Goal: Transaction & Acquisition: Download file/media

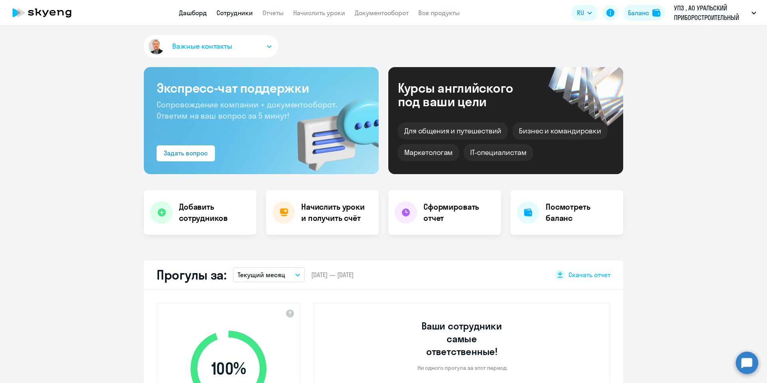
click at [241, 10] on link "Сотрудники" at bounding box center [234, 13] width 36 height 8
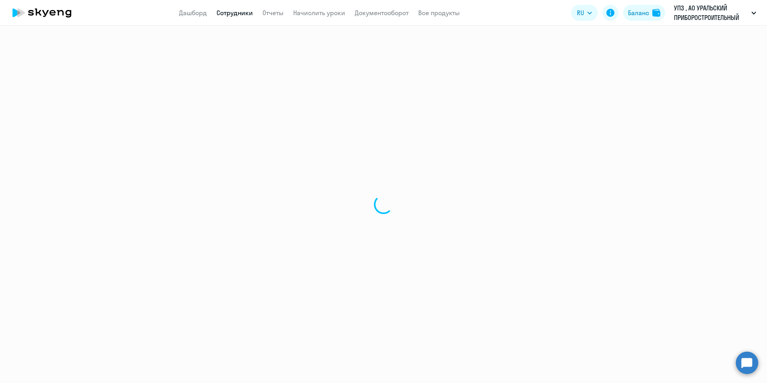
select select "30"
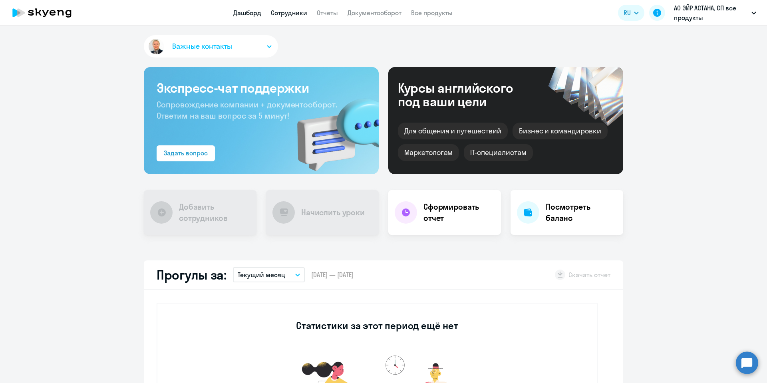
click at [282, 13] on link "Сотрудники" at bounding box center [289, 13] width 36 height 8
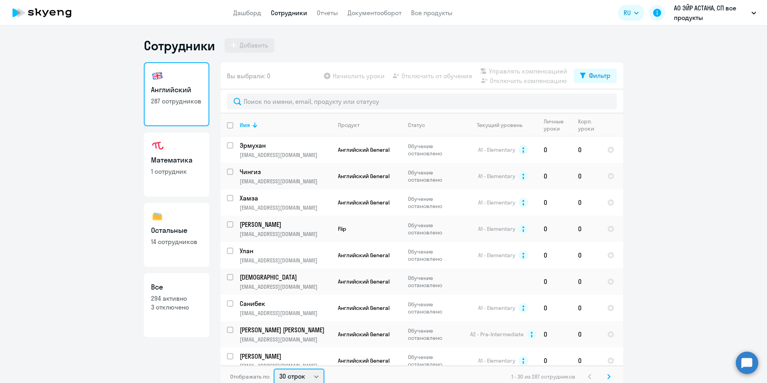
click at [312, 373] on select "30 строк 50 строк 100 строк" at bounding box center [299, 377] width 51 height 16
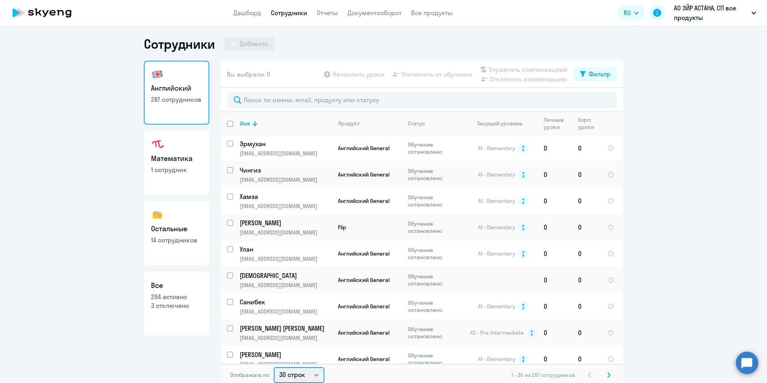
select select "100"
click at [274, 367] on select "30 строк 50 строк 100 строк" at bounding box center [299, 375] width 51 height 16
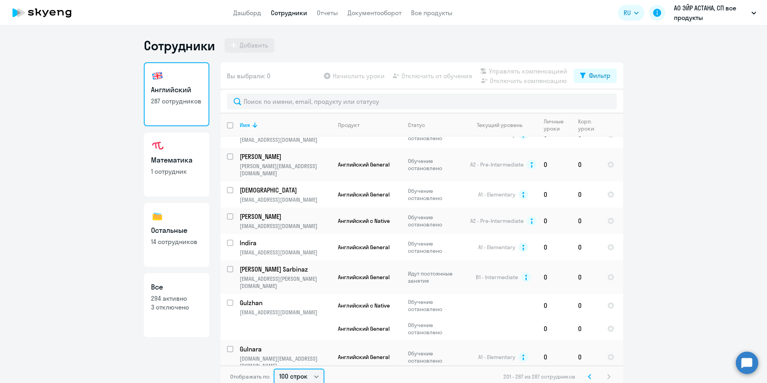
scroll to position [0, 0]
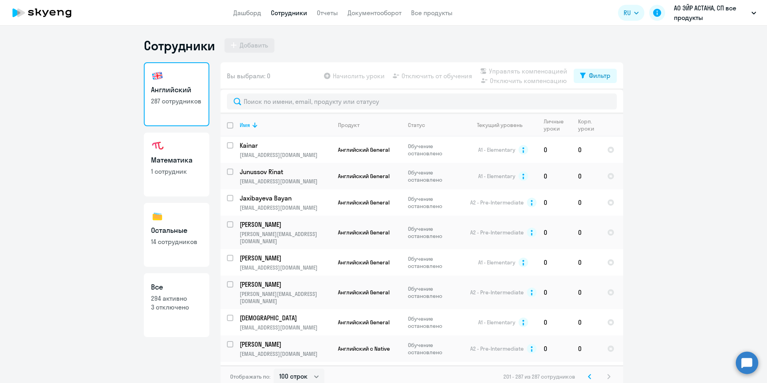
click at [585, 373] on svg-icon at bounding box center [590, 377] width 10 height 10
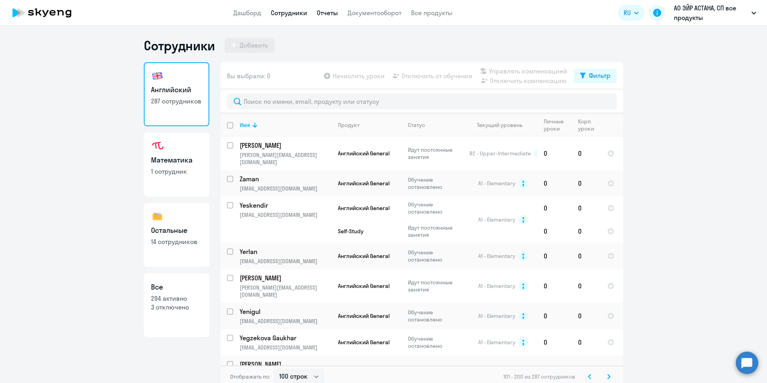
click at [321, 12] on link "Отчеты" at bounding box center [327, 13] width 21 height 8
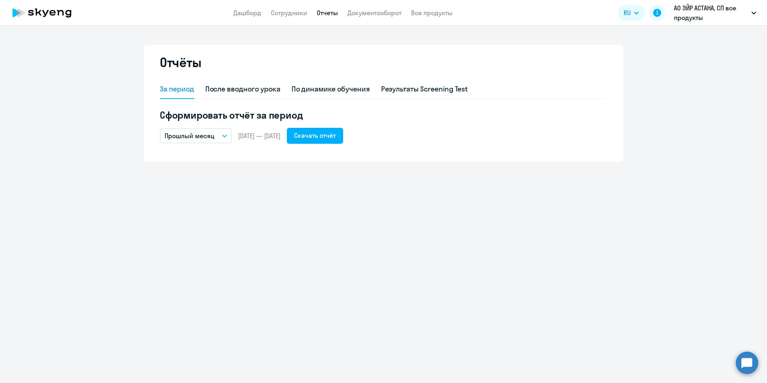
click at [227, 135] on button "Прошлый месяц" at bounding box center [196, 135] width 72 height 15
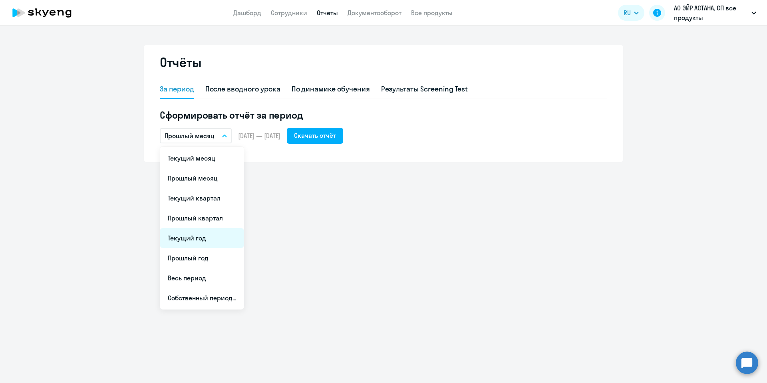
click at [213, 241] on li "Текущий год" at bounding box center [202, 238] width 84 height 20
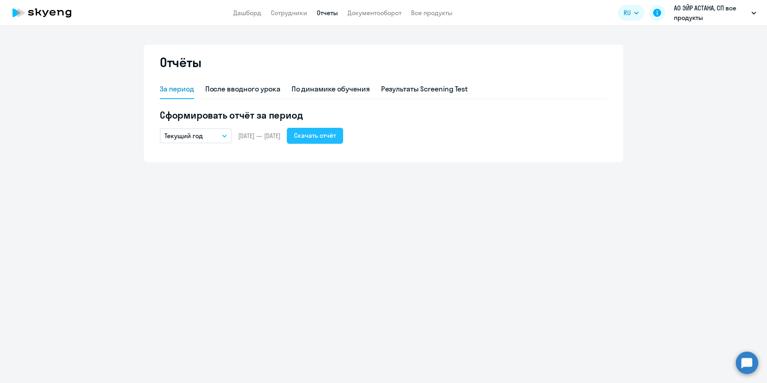
click at [333, 129] on button "Скачать отчёт" at bounding box center [315, 136] width 56 height 16
click at [226, 134] on button "Текущий год" at bounding box center [196, 135] width 72 height 15
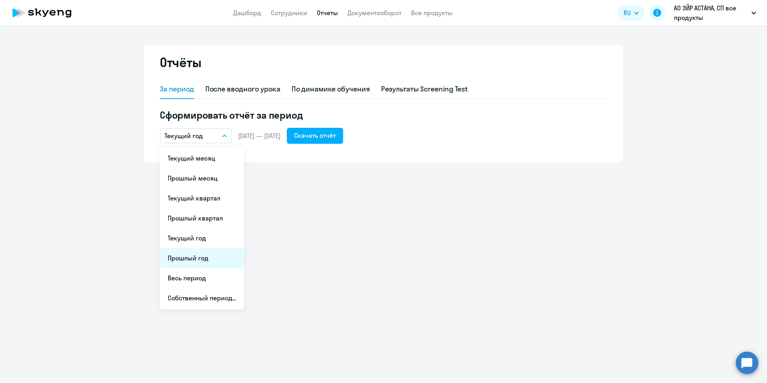
click at [218, 257] on li "Прошлый год" at bounding box center [202, 258] width 84 height 20
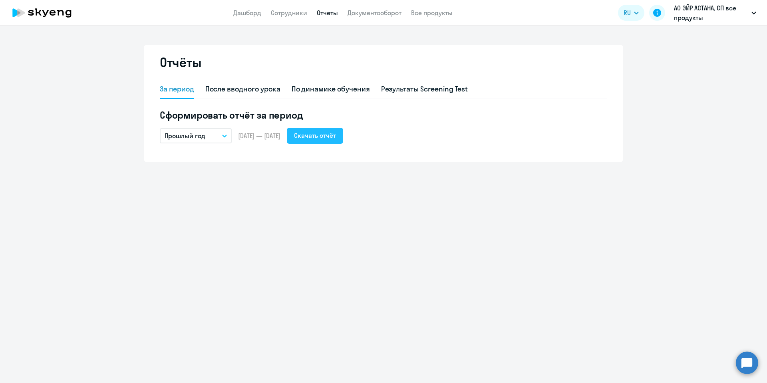
click at [336, 135] on div "Скачать отчёт" at bounding box center [315, 136] width 42 height 10
click at [287, 11] on link "Сотрудники" at bounding box center [289, 13] width 36 height 8
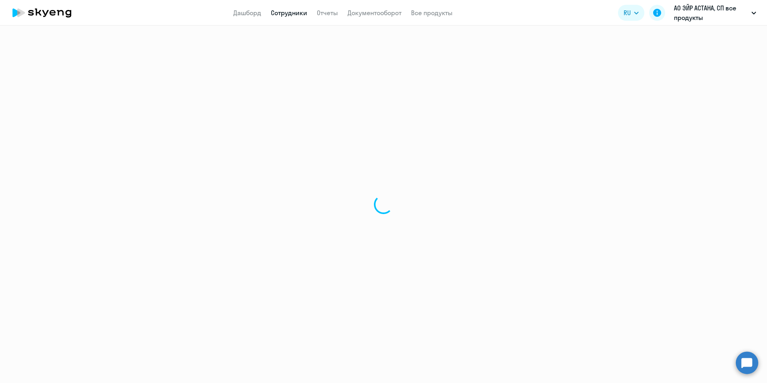
select select "30"
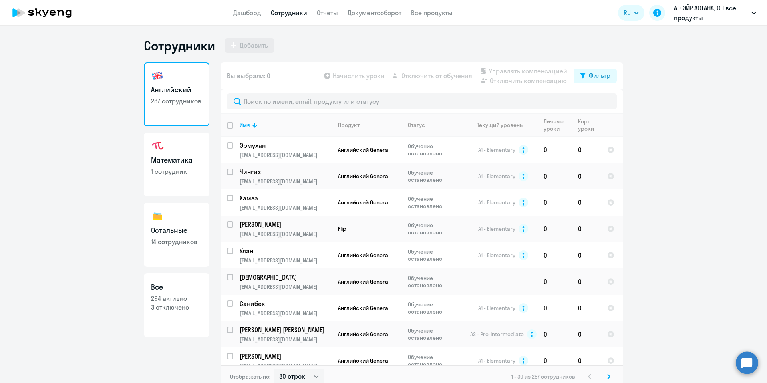
click at [607, 377] on svg-icon at bounding box center [609, 377] width 10 height 10
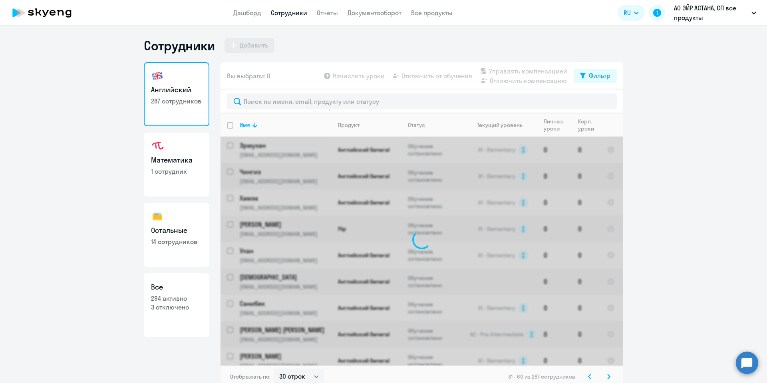
click at [606, 377] on svg-icon at bounding box center [609, 377] width 10 height 10
click at [607, 376] on icon at bounding box center [608, 377] width 3 height 6
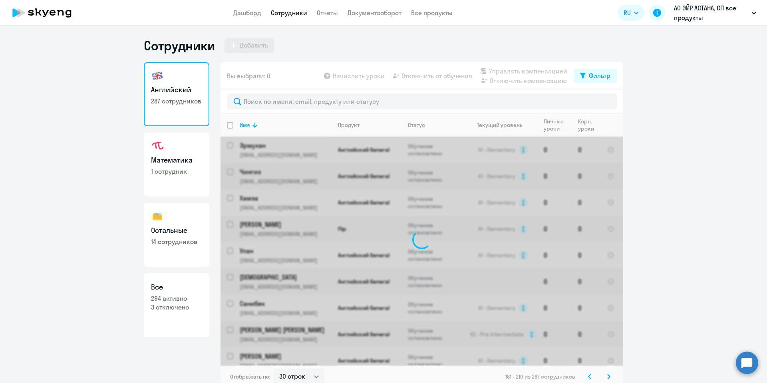
click at [607, 375] on icon at bounding box center [608, 377] width 3 height 6
click at [605, 375] on div "271 - 287 из 287 сотрудников" at bounding box center [558, 377] width 109 height 10
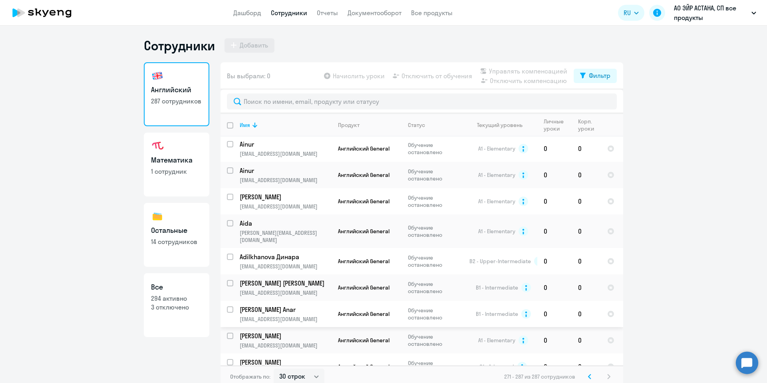
scroll to position [5, 0]
